Goal: Transaction & Acquisition: Book appointment/travel/reservation

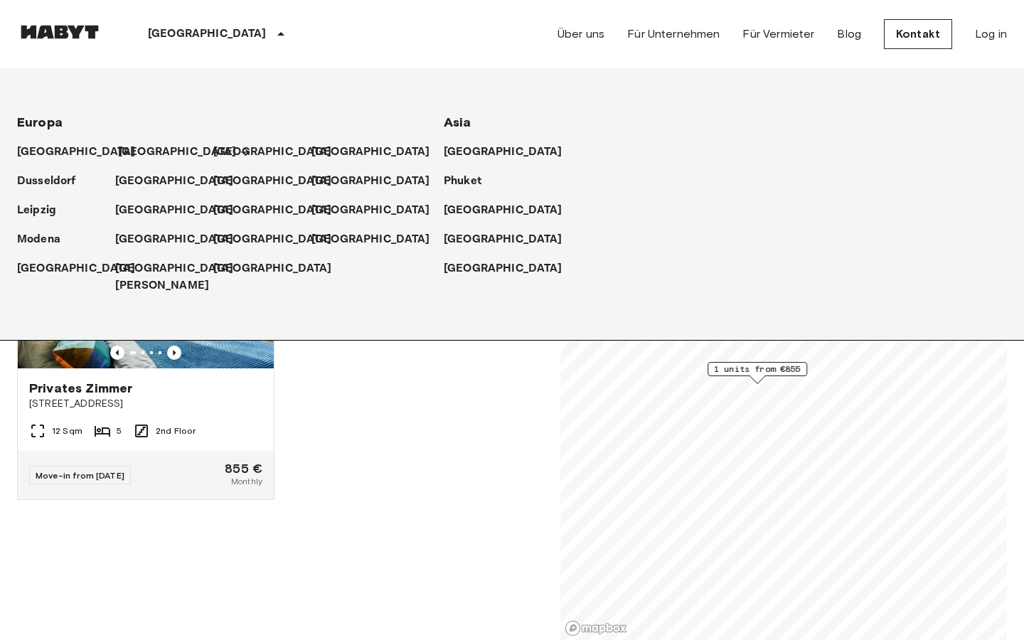
click at [144, 149] on p "[GEOGRAPHIC_DATA]" at bounding box center [177, 152] width 119 height 17
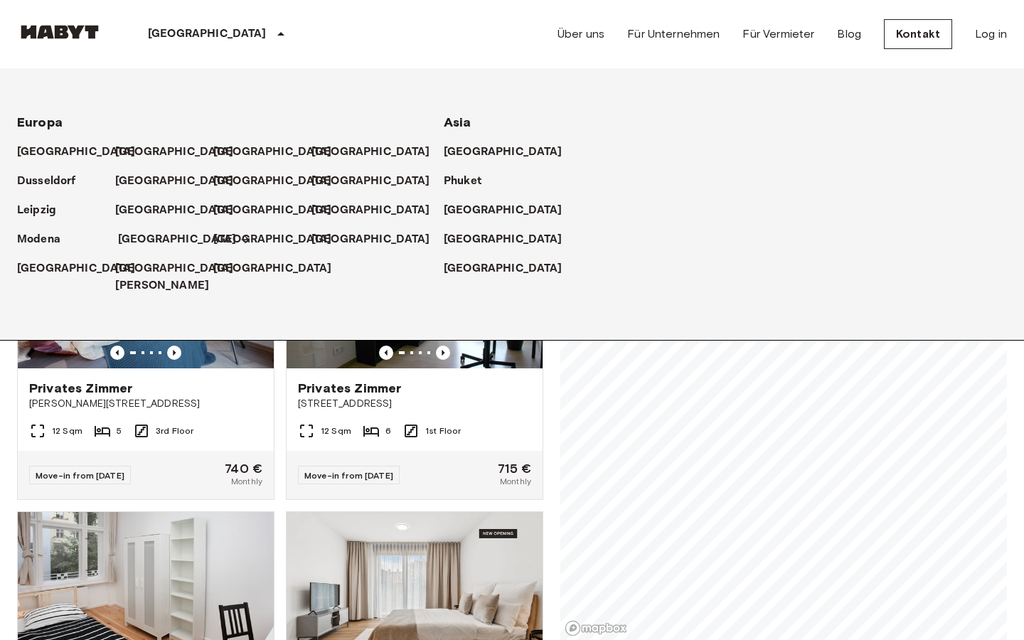
click at [149, 236] on p "[GEOGRAPHIC_DATA]" at bounding box center [177, 239] width 119 height 17
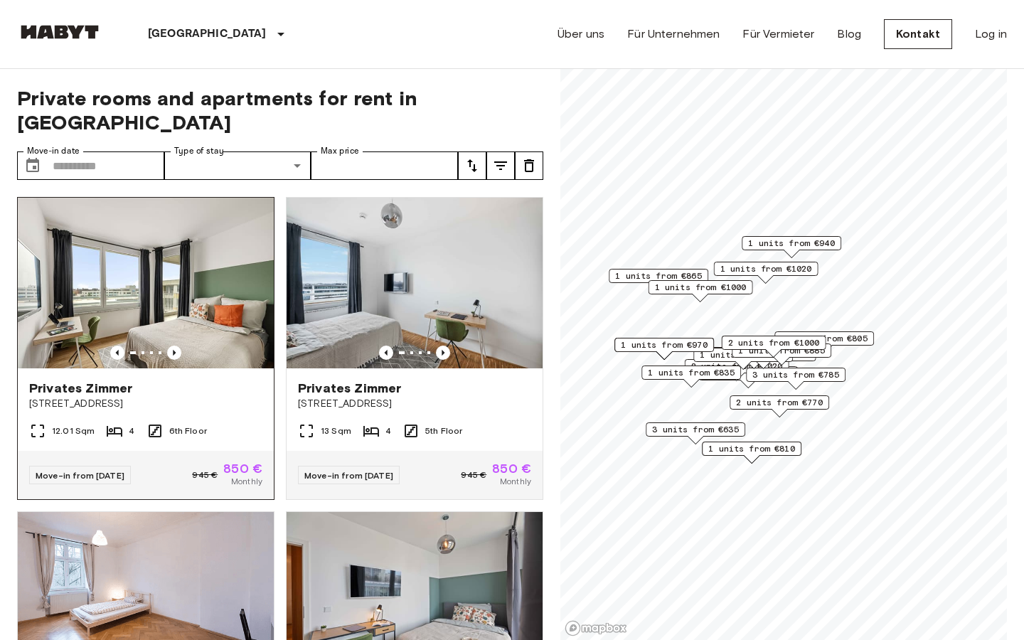
click at [217, 244] on img at bounding box center [146, 283] width 256 height 171
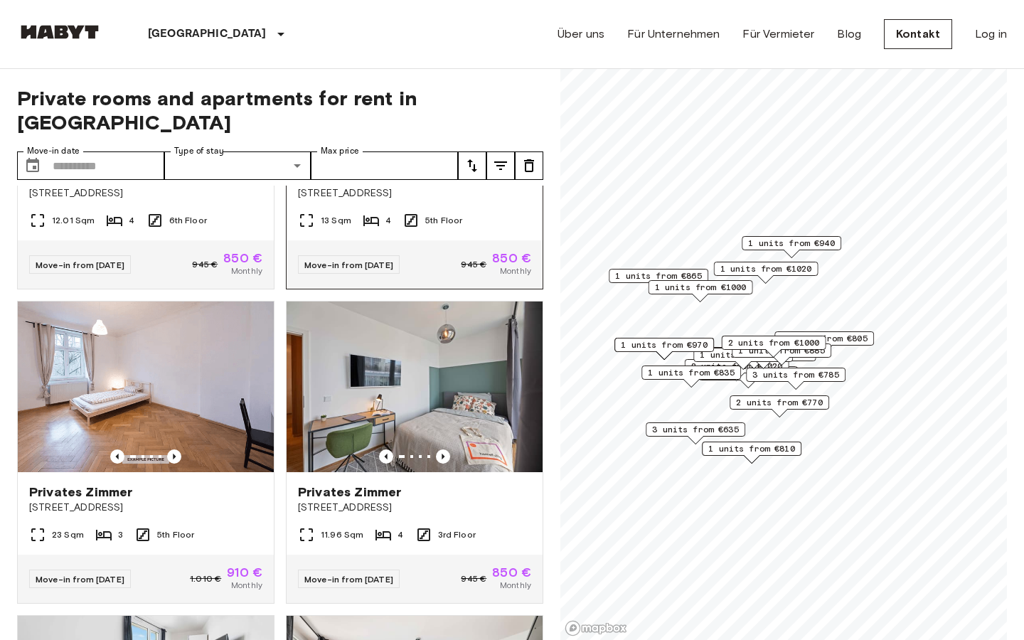
scroll to position [226, 0]
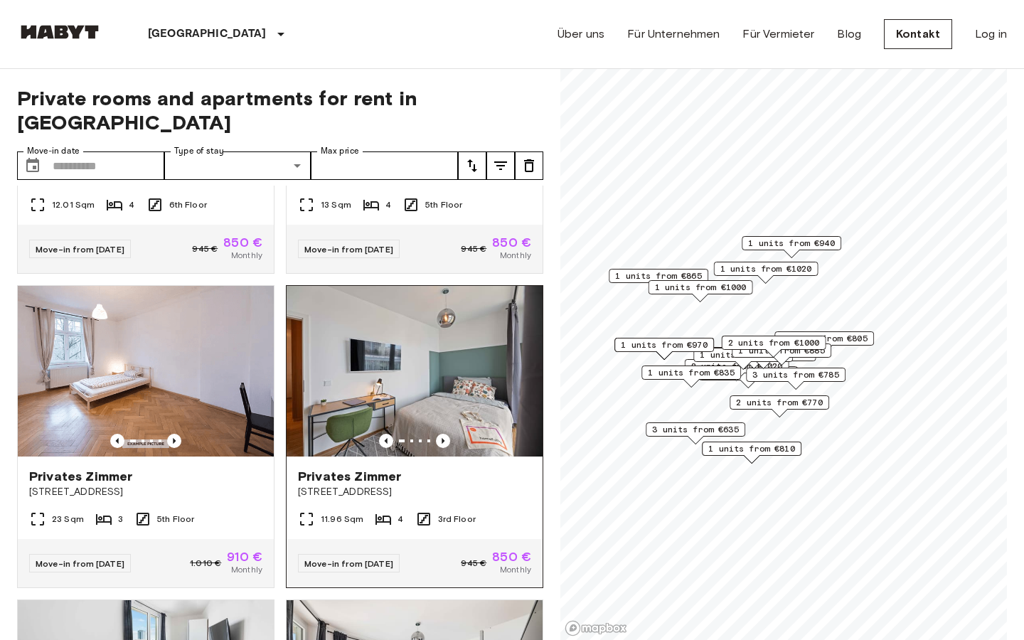
click at [484, 353] on img at bounding box center [415, 371] width 256 height 171
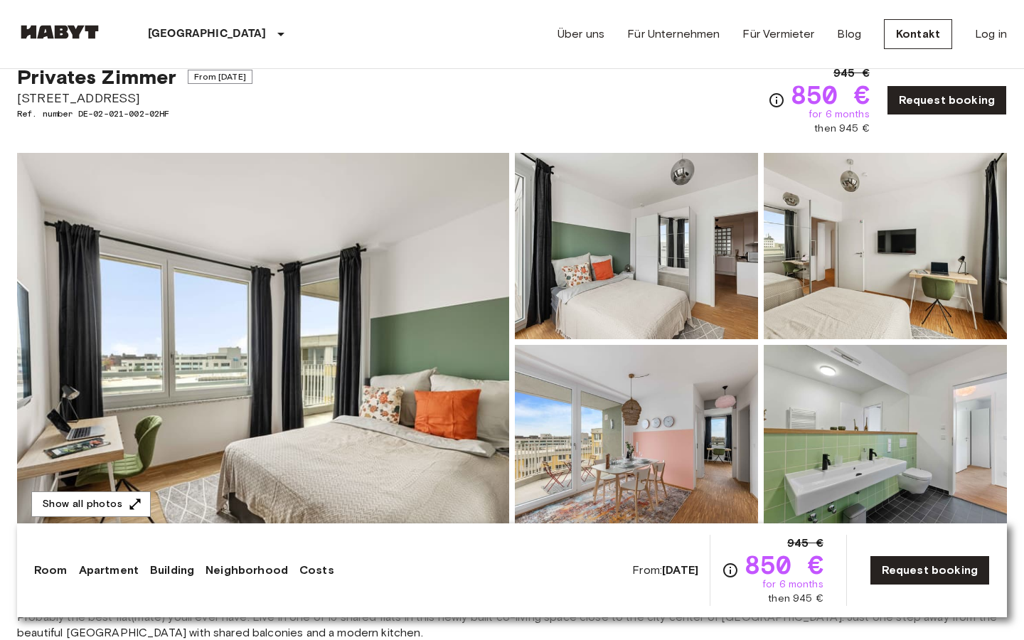
scroll to position [54, 0]
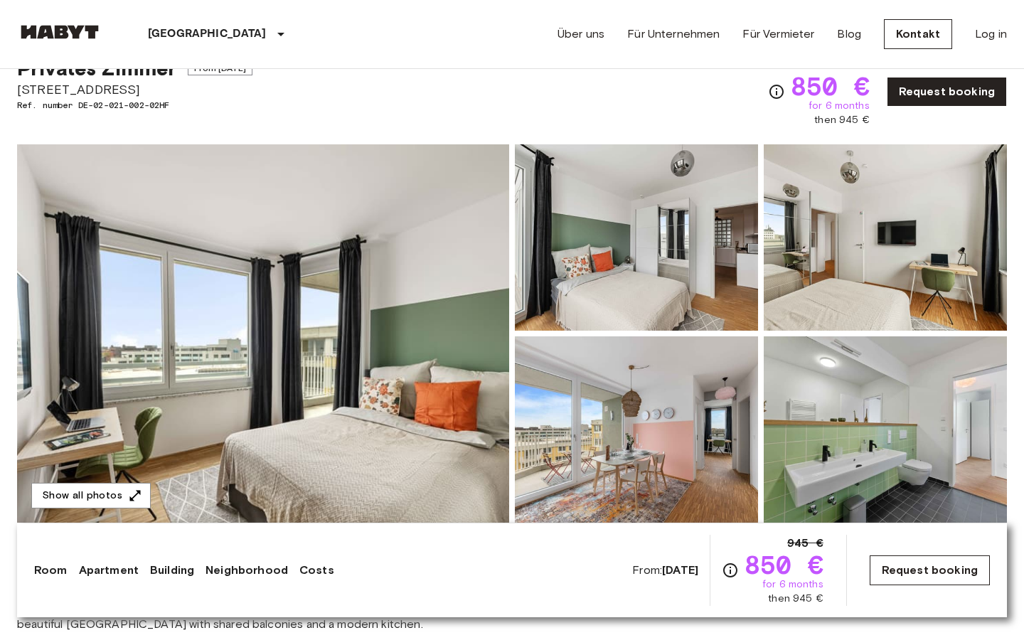
click at [917, 577] on link "Request booking" at bounding box center [930, 570] width 120 height 30
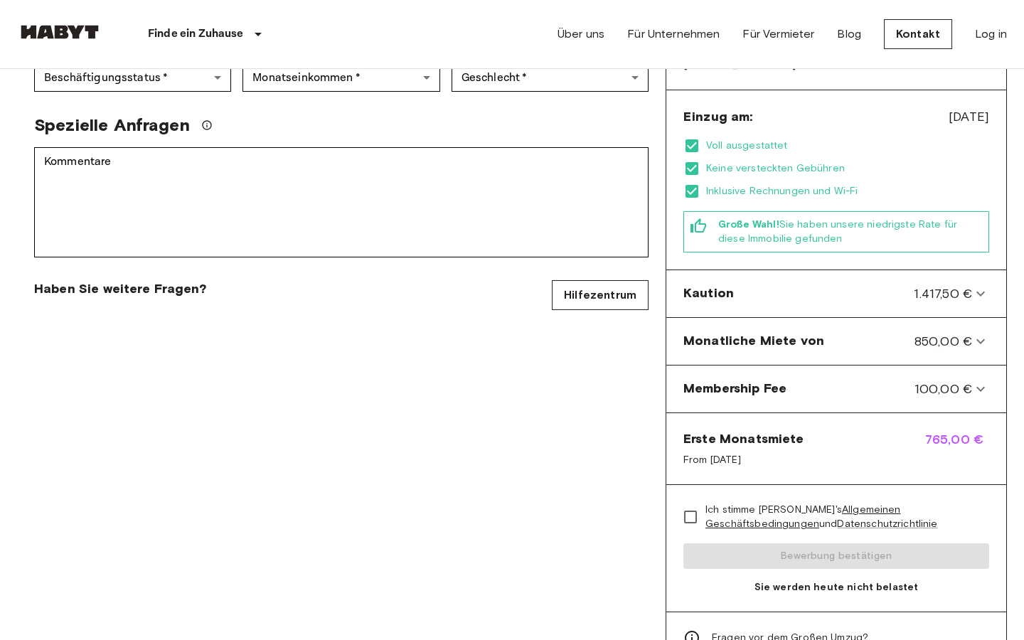
scroll to position [408, 0]
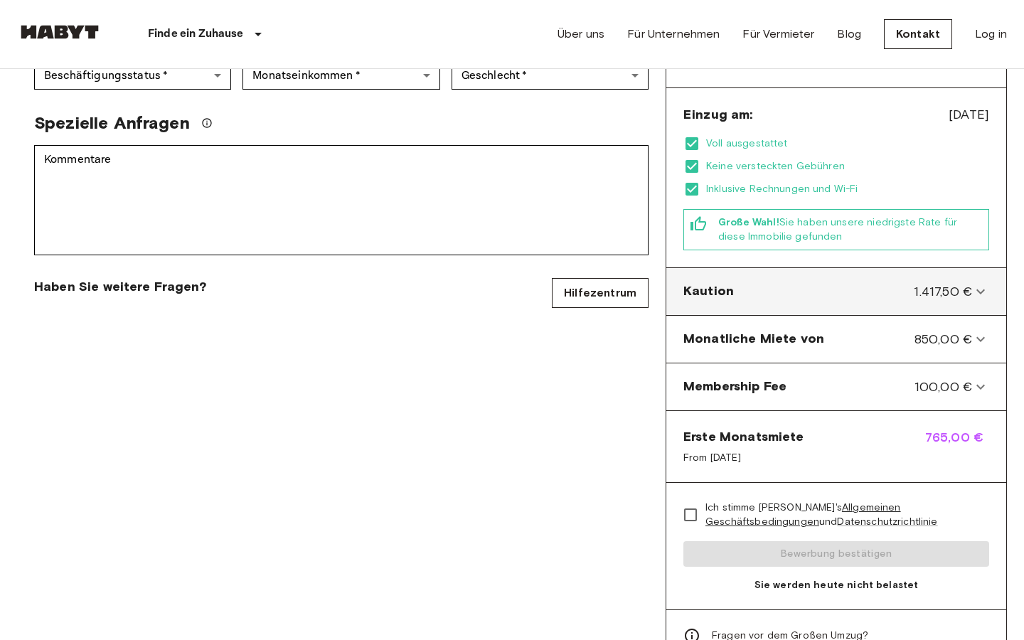
click at [931, 283] on div "Kaution 1.417,50 €" at bounding box center [836, 292] width 328 height 36
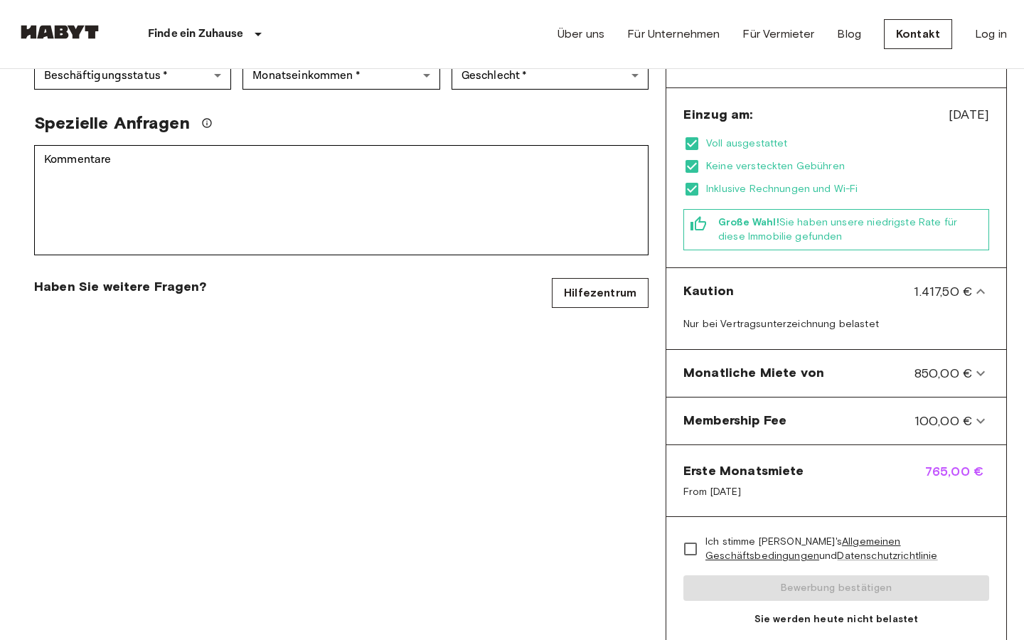
drag, startPoint x: 897, startPoint y: 270, endPoint x: 1007, endPoint y: 272, distance: 109.5
click at [1007, 272] on div "Zurück zur Übersicht Privates Zimmer in München, Laim Kontodetails E-Mail   * E…" at bounding box center [512, 178] width 1024 height 1035
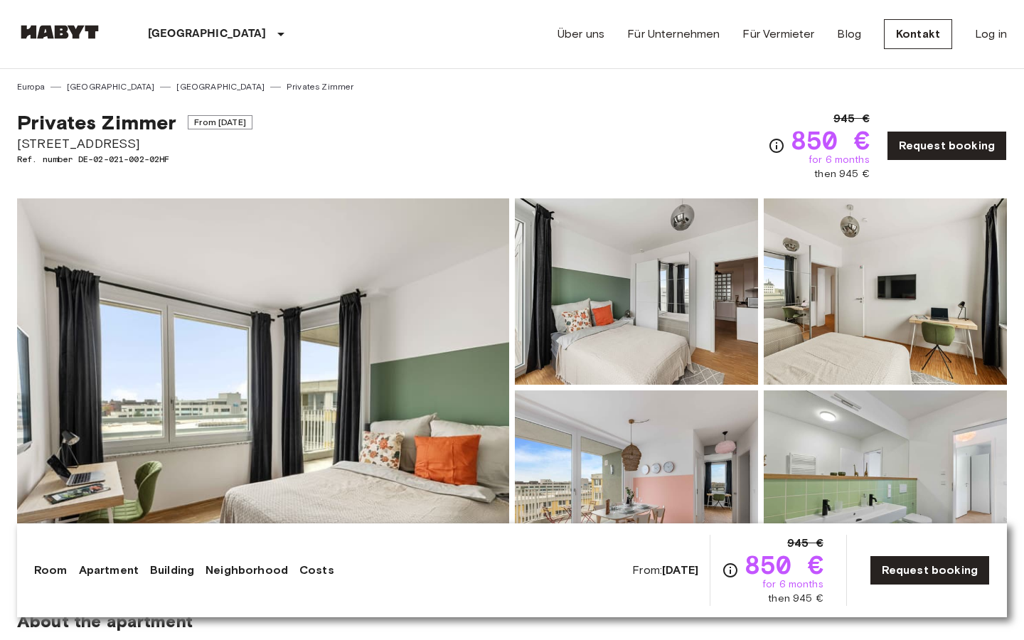
drag, startPoint x: 16, startPoint y: 144, endPoint x: 215, endPoint y: 144, distance: 198.4
click at [215, 144] on span "[STREET_ADDRESS]" at bounding box center [134, 143] width 235 height 18
copy span "[STREET_ADDRESS]"
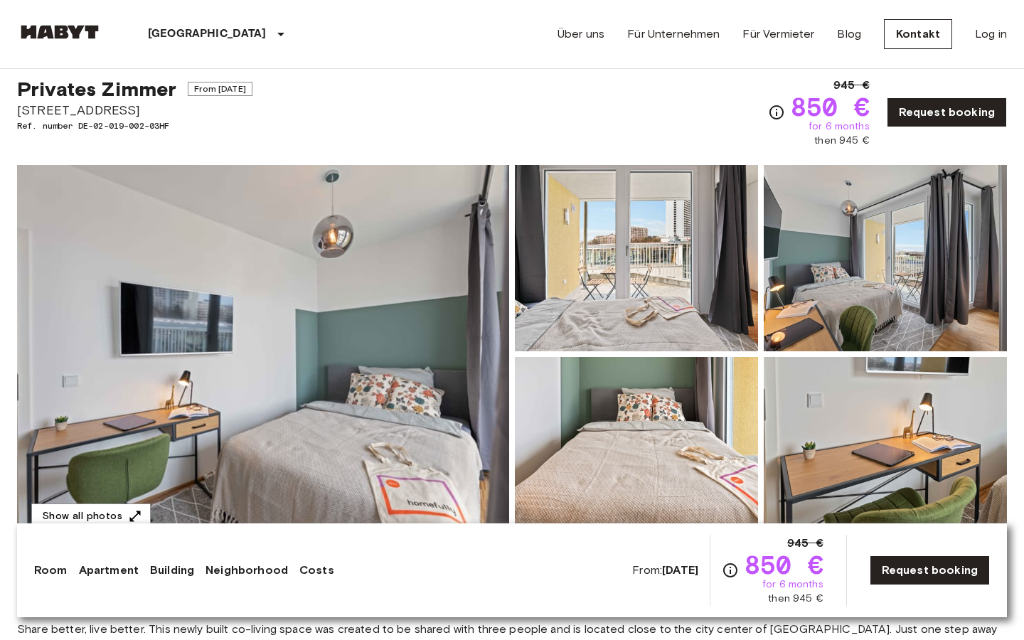
scroll to position [32, 0]
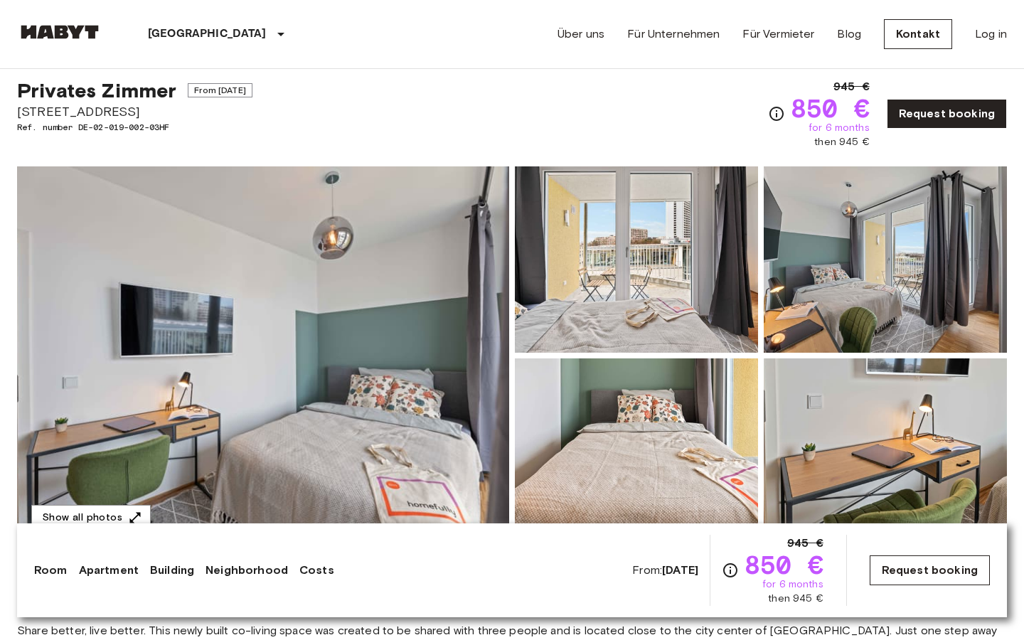
click at [929, 570] on link "Request booking" at bounding box center [930, 570] width 120 height 30
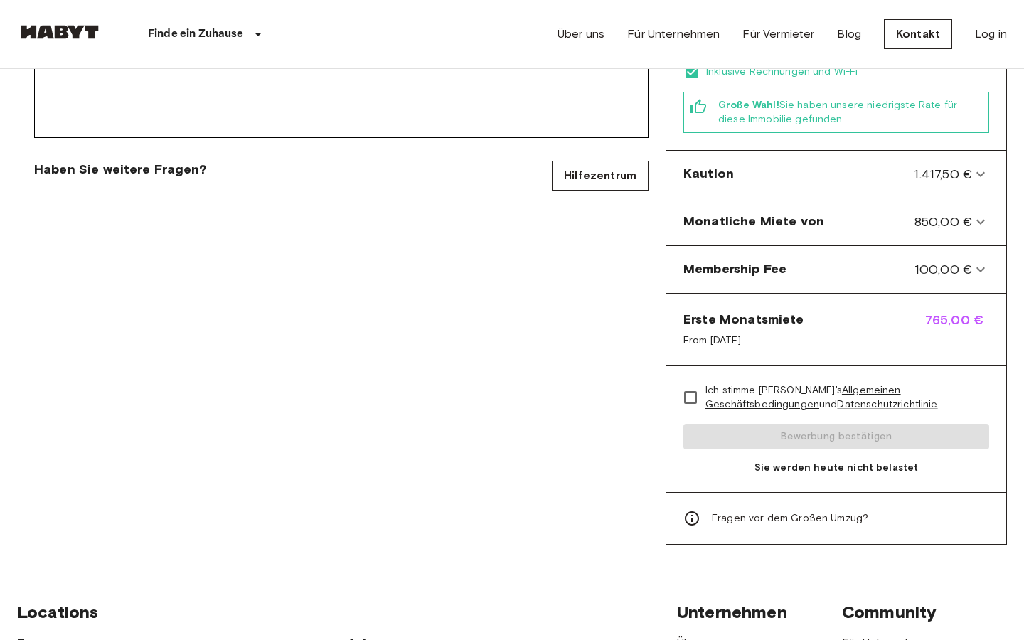
scroll to position [530, 0]
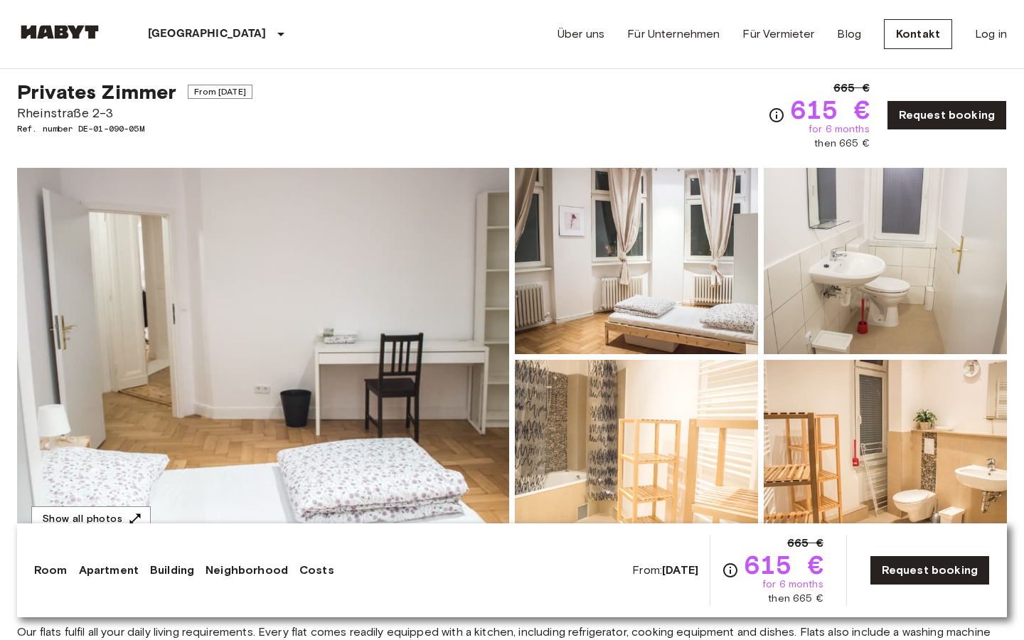
scroll to position [15, 0]
